Goal: Consume media (video, audio)

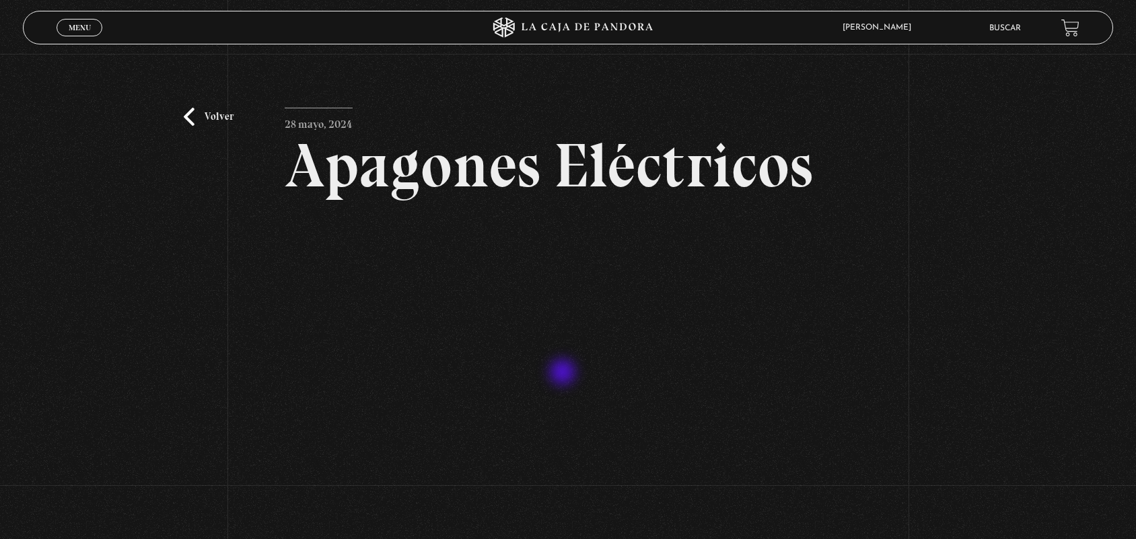
scroll to position [166, 0]
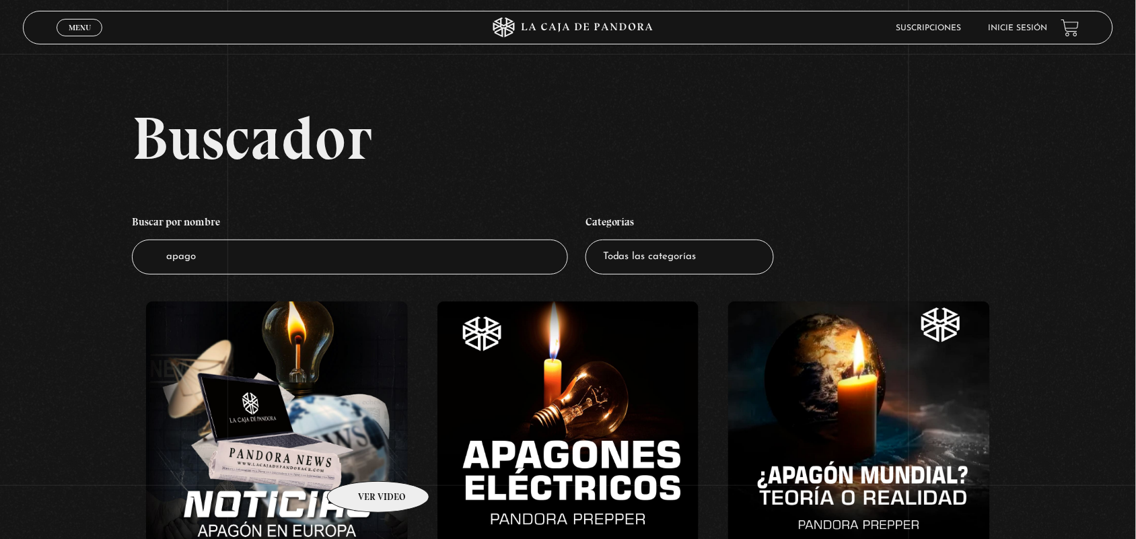
click at [361, 461] on figure at bounding box center [277, 422] width 262 height 242
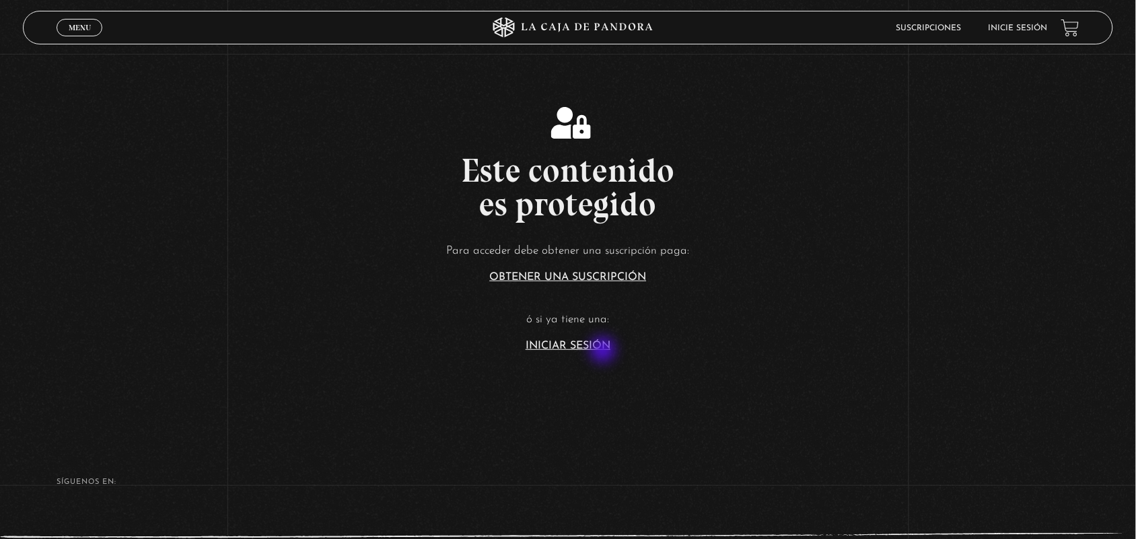
click at [604, 351] on section "Este contenido es protegido Para acceder debe obtener una suscripción paga: Obt…" at bounding box center [568, 215] width 1136 height 431
click at [585, 341] on link "Iniciar Sesión" at bounding box center [568, 346] width 85 height 11
click at [585, 349] on link "Iniciar Sesión" at bounding box center [568, 346] width 85 height 11
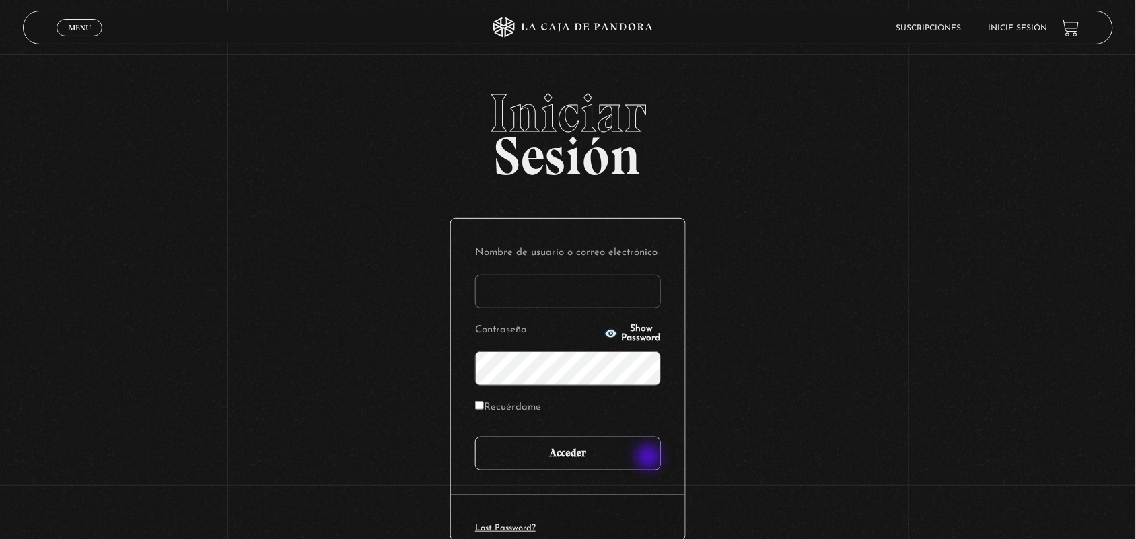
type input "ANGE-LU"
click at [644, 455] on input "Acceder" at bounding box center [568, 454] width 186 height 34
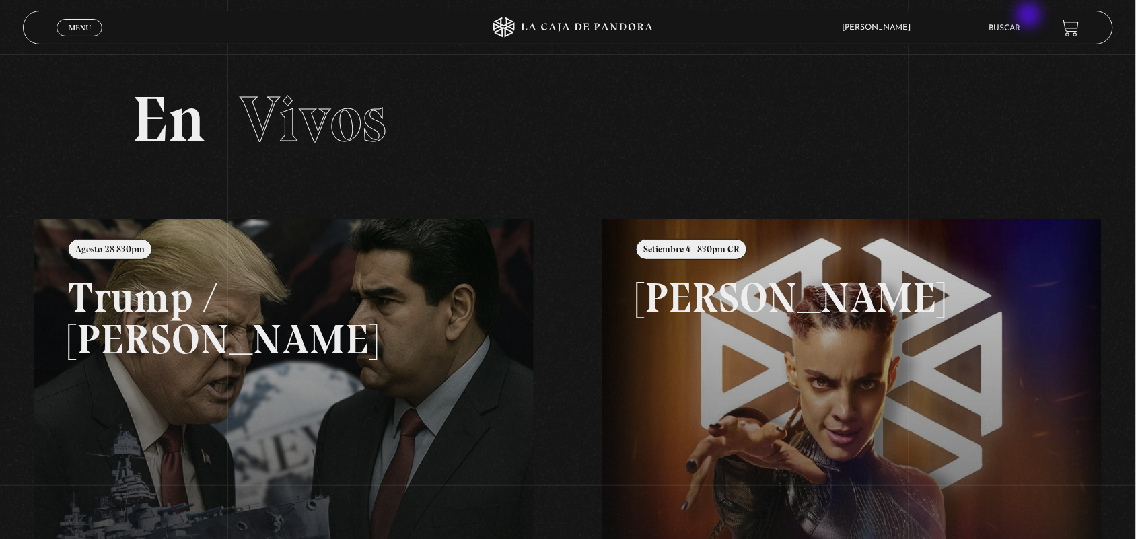
click at [1021, 18] on li "Buscar" at bounding box center [1005, 27] width 32 height 21
click at [1020, 30] on link "Buscar" at bounding box center [1005, 28] width 32 height 8
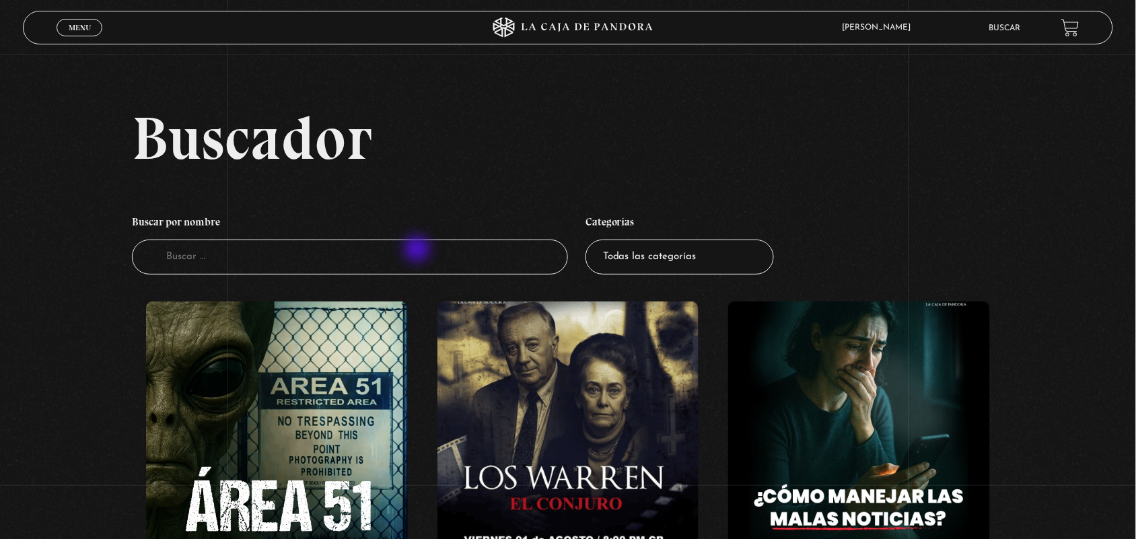
click at [419, 250] on input "Buscador" at bounding box center [350, 258] width 436 height 36
type input "apagon"
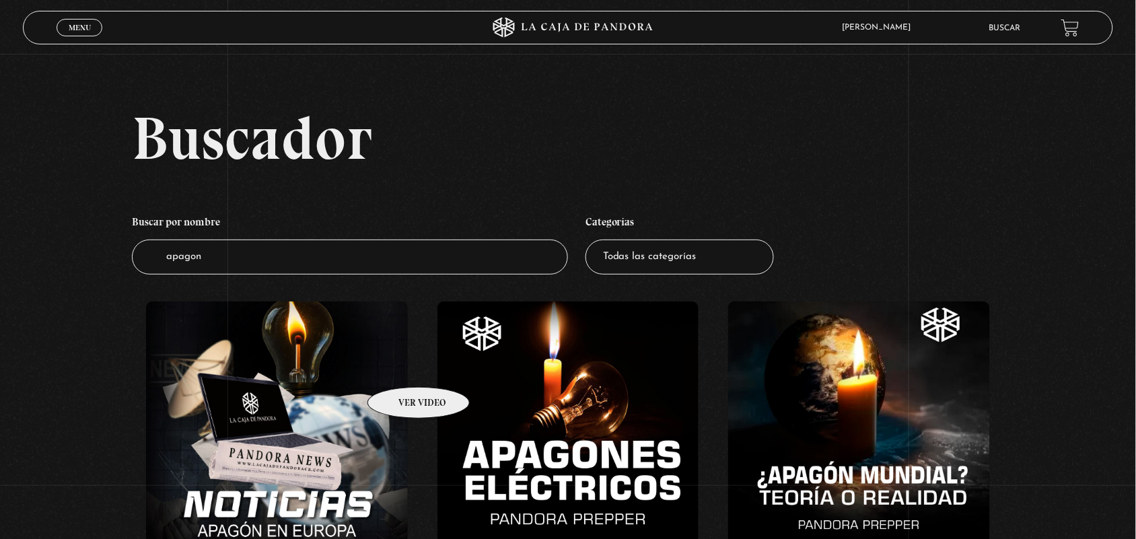
click at [401, 367] on figure at bounding box center [277, 422] width 262 height 242
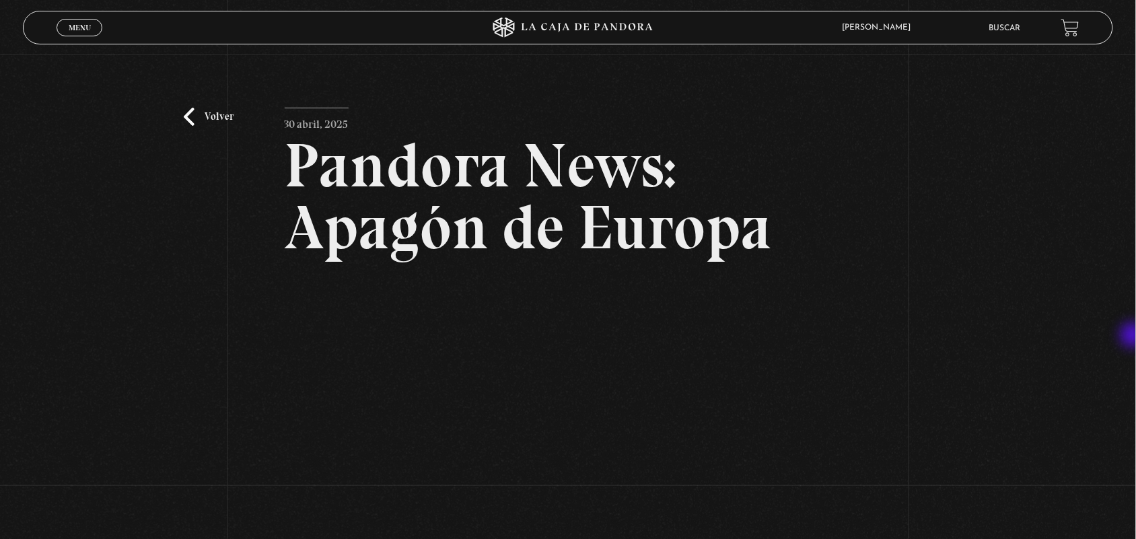
drag, startPoint x: 1135, startPoint y: 336, endPoint x: 1135, endPoint y: 328, distance: 8.7
click at [1135, 328] on div "Volver [DATE] Pandora News: Apagón de Europa WhatsApp Twitter Messenger Email" at bounding box center [568, 357] width 1136 height 606
drag, startPoint x: 1102, startPoint y: 357, endPoint x: 1092, endPoint y: 382, distance: 26.6
click at [1094, 381] on div "Volver [DATE] Pandora News: Apagón de Europa WhatsApp Twitter Messenger Email" at bounding box center [568, 357] width 1136 height 606
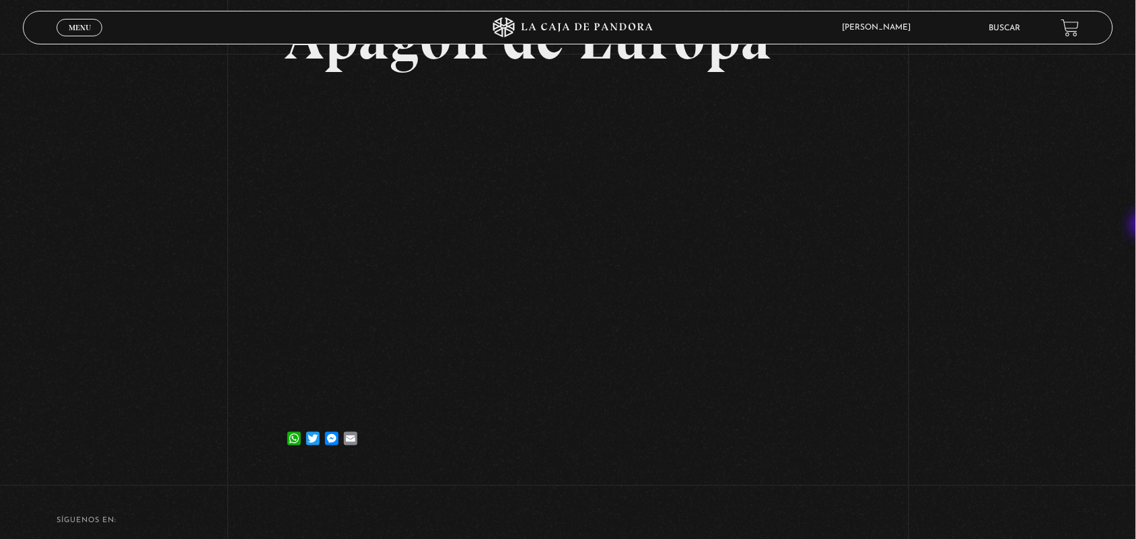
scroll to position [192, 0]
click at [931, 274] on div "Volver [DATE] Pandora News: Apagón de Europa WhatsApp Twitter Messenger Email" at bounding box center [568, 165] width 1136 height 606
click at [1054, 169] on div "Volver [DATE] Pandora News: Apagón de Europa WhatsApp Twitter Messenger Email" at bounding box center [568, 165] width 1136 height 606
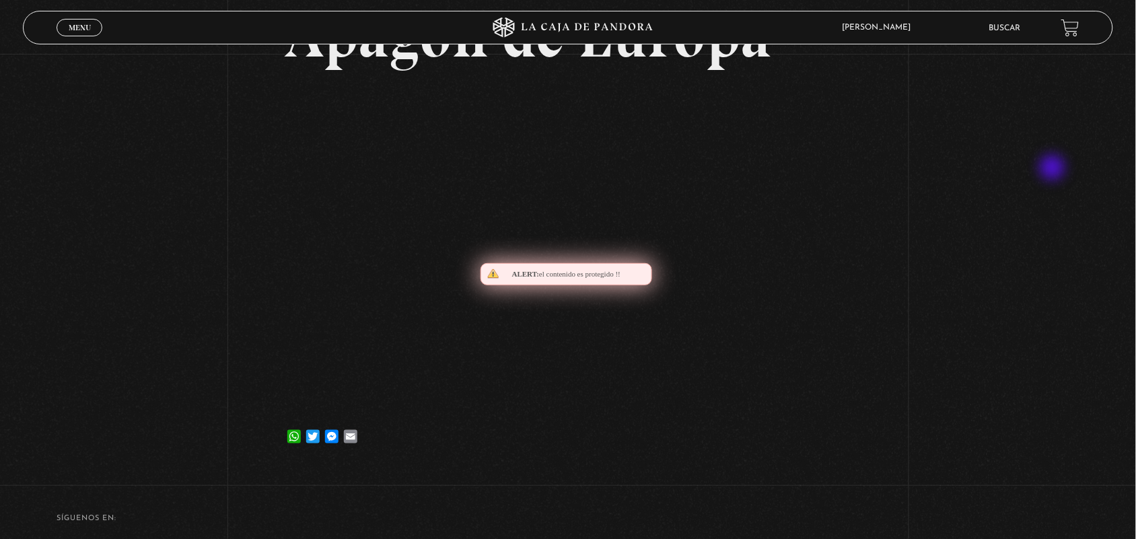
click at [1054, 169] on div "Volver [DATE] Pandora News: Apagón de Europa WhatsApp Twitter Messenger Email" at bounding box center [568, 165] width 1136 height 606
